Goal: Transaction & Acquisition: Purchase product/service

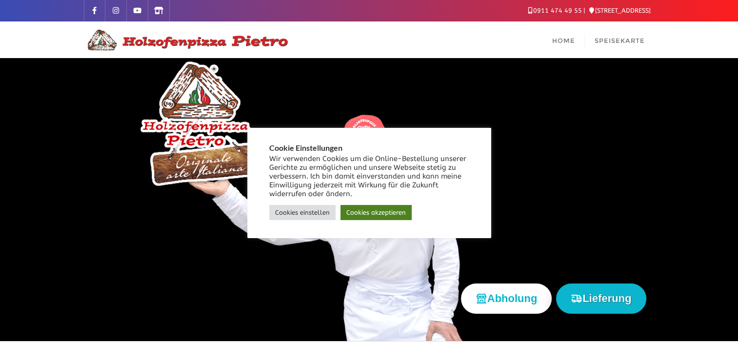
click at [384, 212] on link "Cookies akzeptieren" at bounding box center [376, 212] width 71 height 15
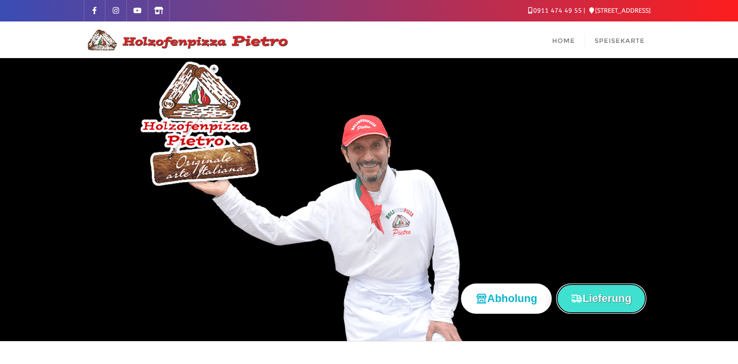
click at [599, 300] on button "Lieferung" at bounding box center [601, 298] width 90 height 30
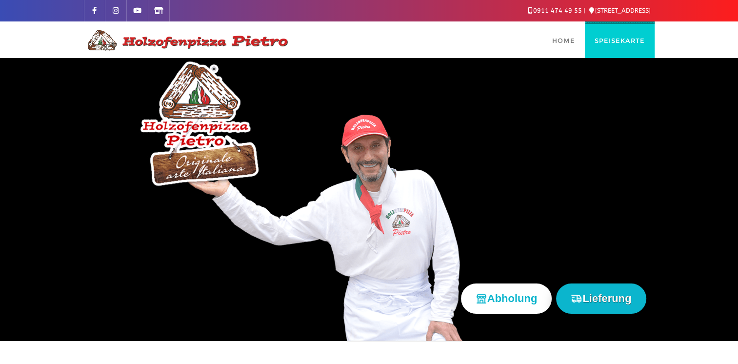
click at [602, 42] on span "Speisekarte" at bounding box center [620, 41] width 50 height 8
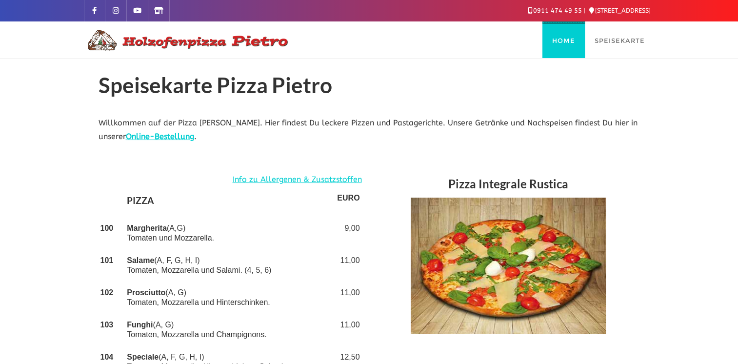
click at [575, 37] on span "Home" at bounding box center [563, 41] width 23 height 8
